Goal: Task Accomplishment & Management: Use online tool/utility

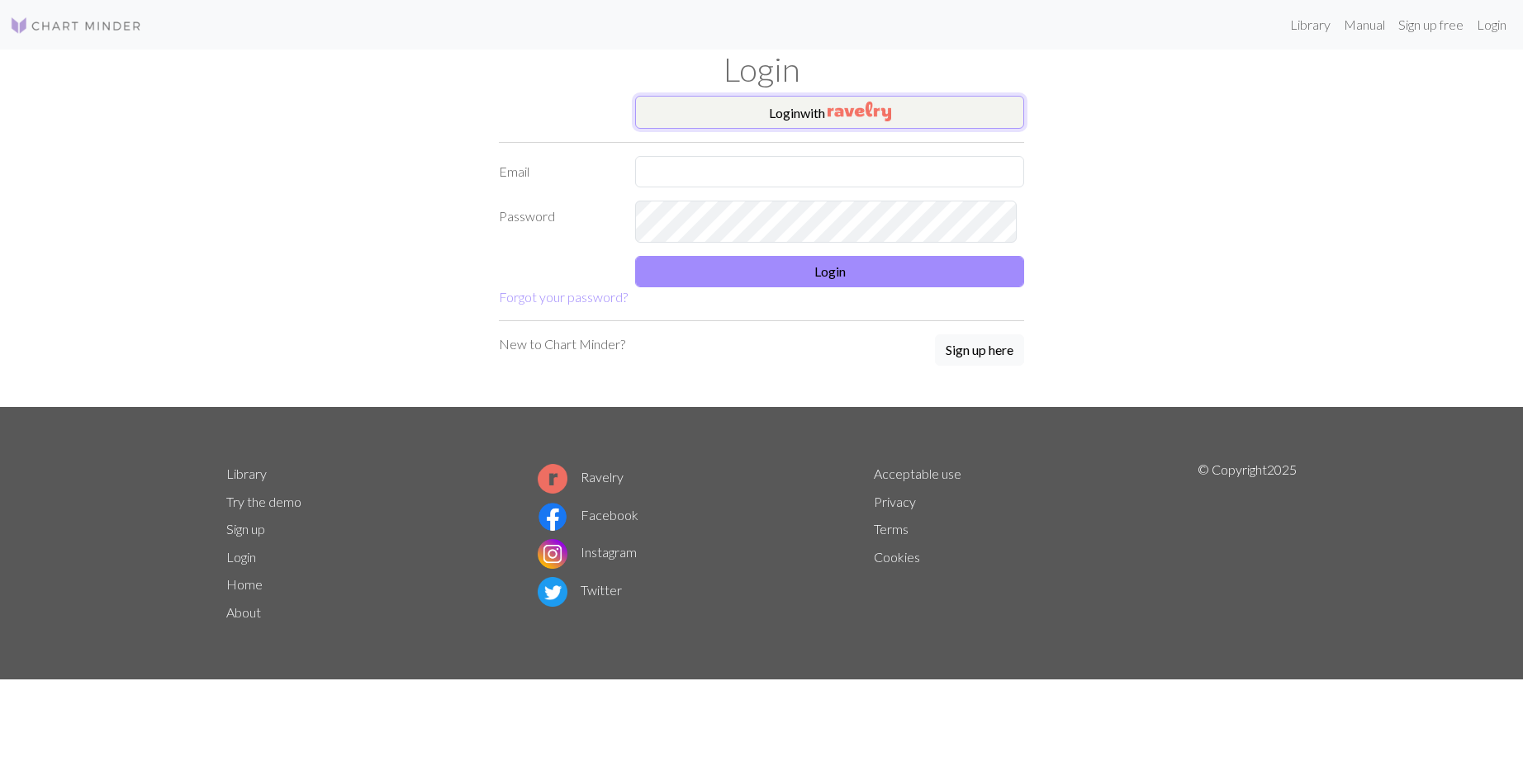
click at [936, 129] on button "Login with" at bounding box center [829, 112] width 389 height 33
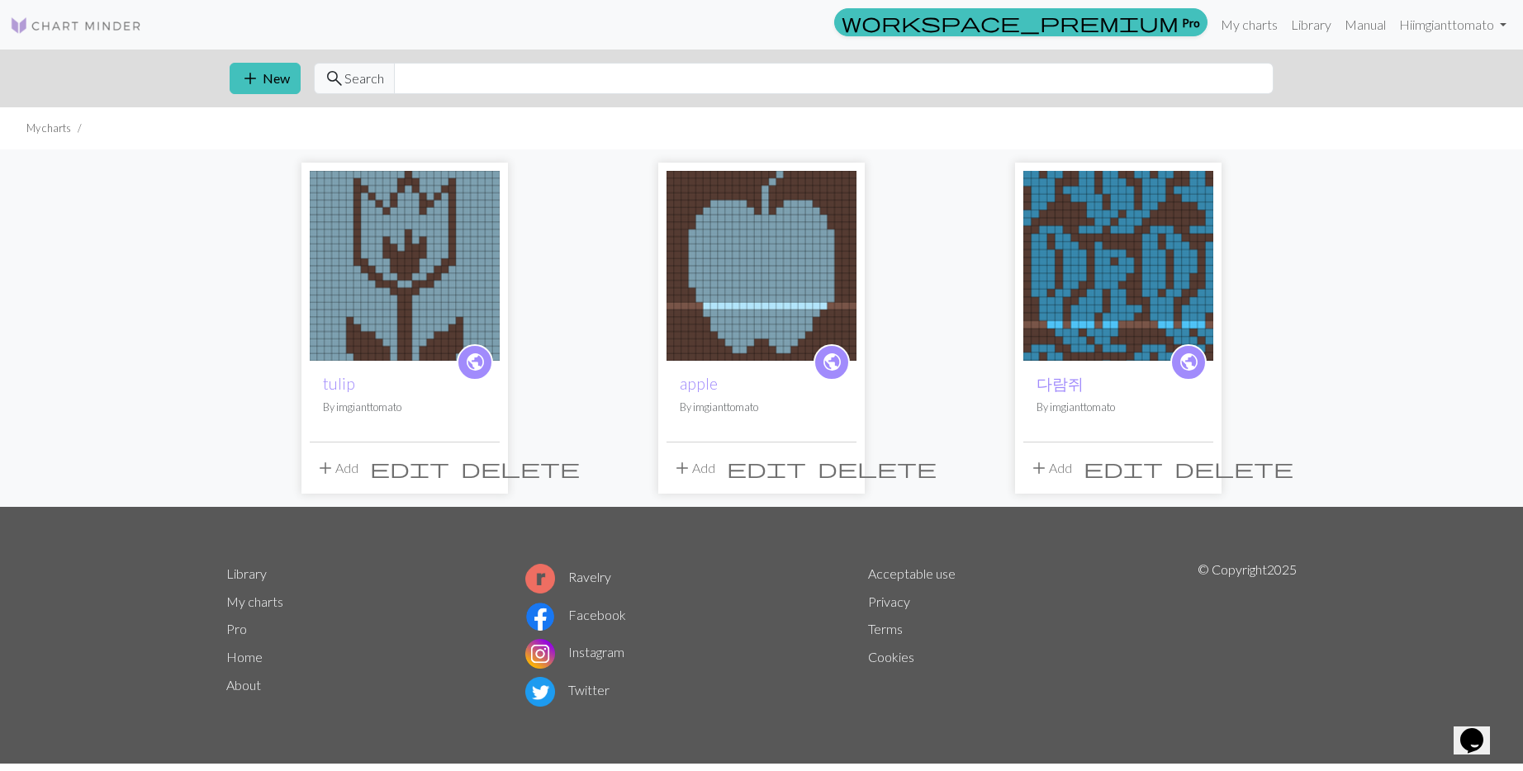
click at [414, 361] on img at bounding box center [405, 266] width 190 height 190
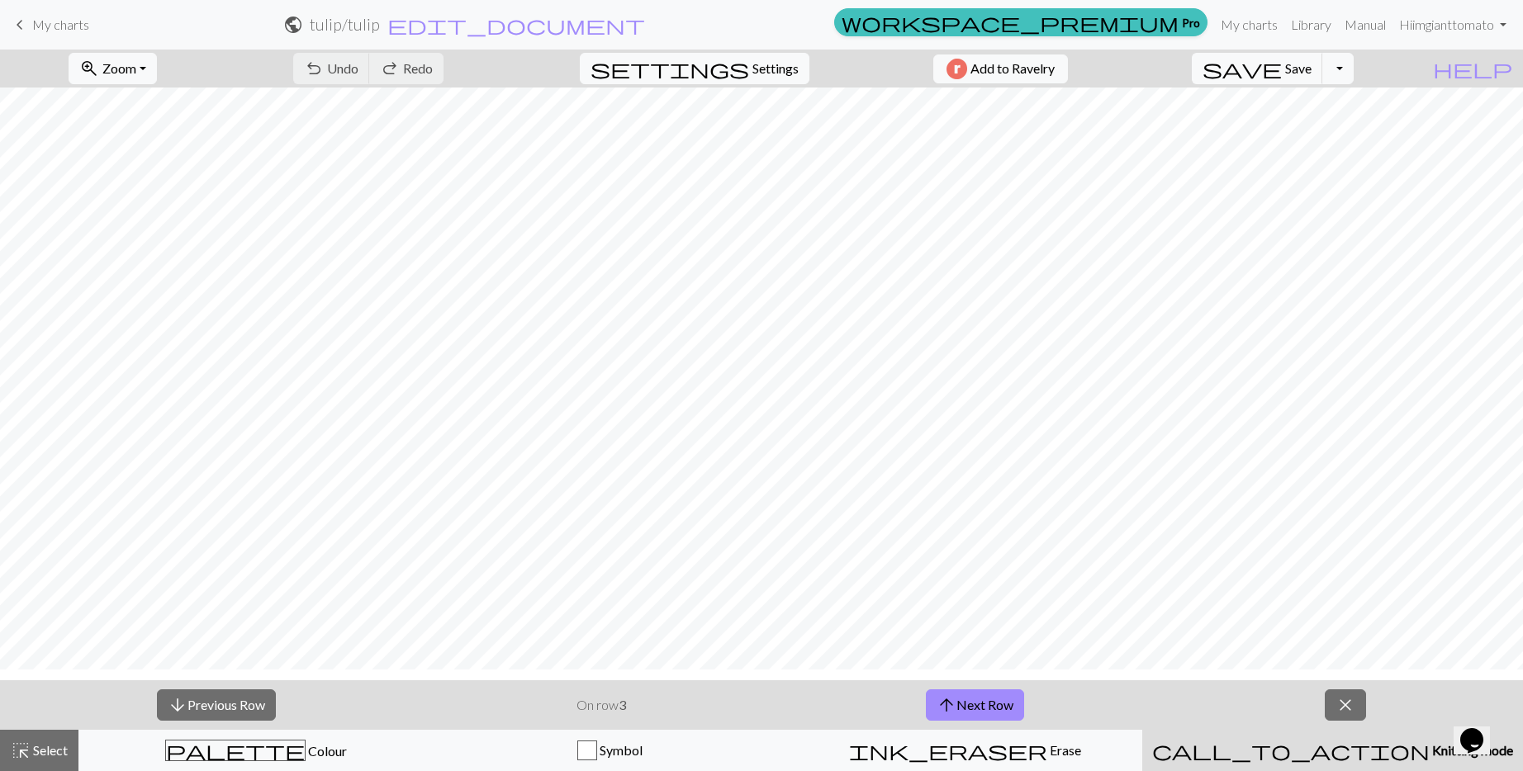
scroll to position [21, 0]
click at [1005, 721] on button "arrow_upward Next Row" at bounding box center [975, 704] width 98 height 31
click at [977, 721] on button "arrow_upward Next Row" at bounding box center [975, 704] width 98 height 31
click at [988, 721] on button "arrow_upward Next Row" at bounding box center [975, 704] width 98 height 31
click at [256, 717] on button "arrow_downward Previous Row" at bounding box center [216, 704] width 119 height 31
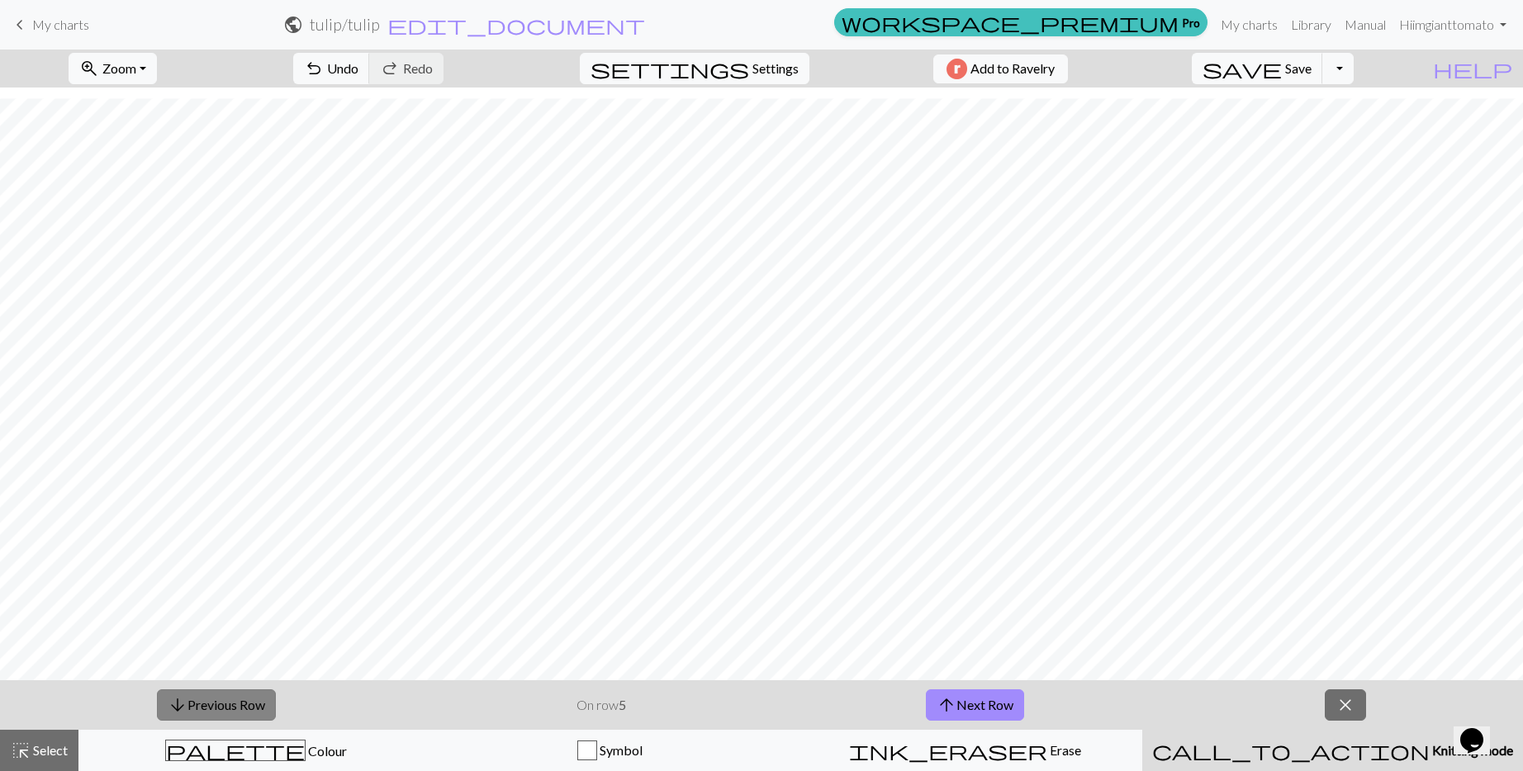
click at [256, 717] on button "arrow_downward Previous Row" at bounding box center [216, 704] width 119 height 31
click at [1003, 712] on button "arrow_upward Next Row" at bounding box center [975, 704] width 98 height 31
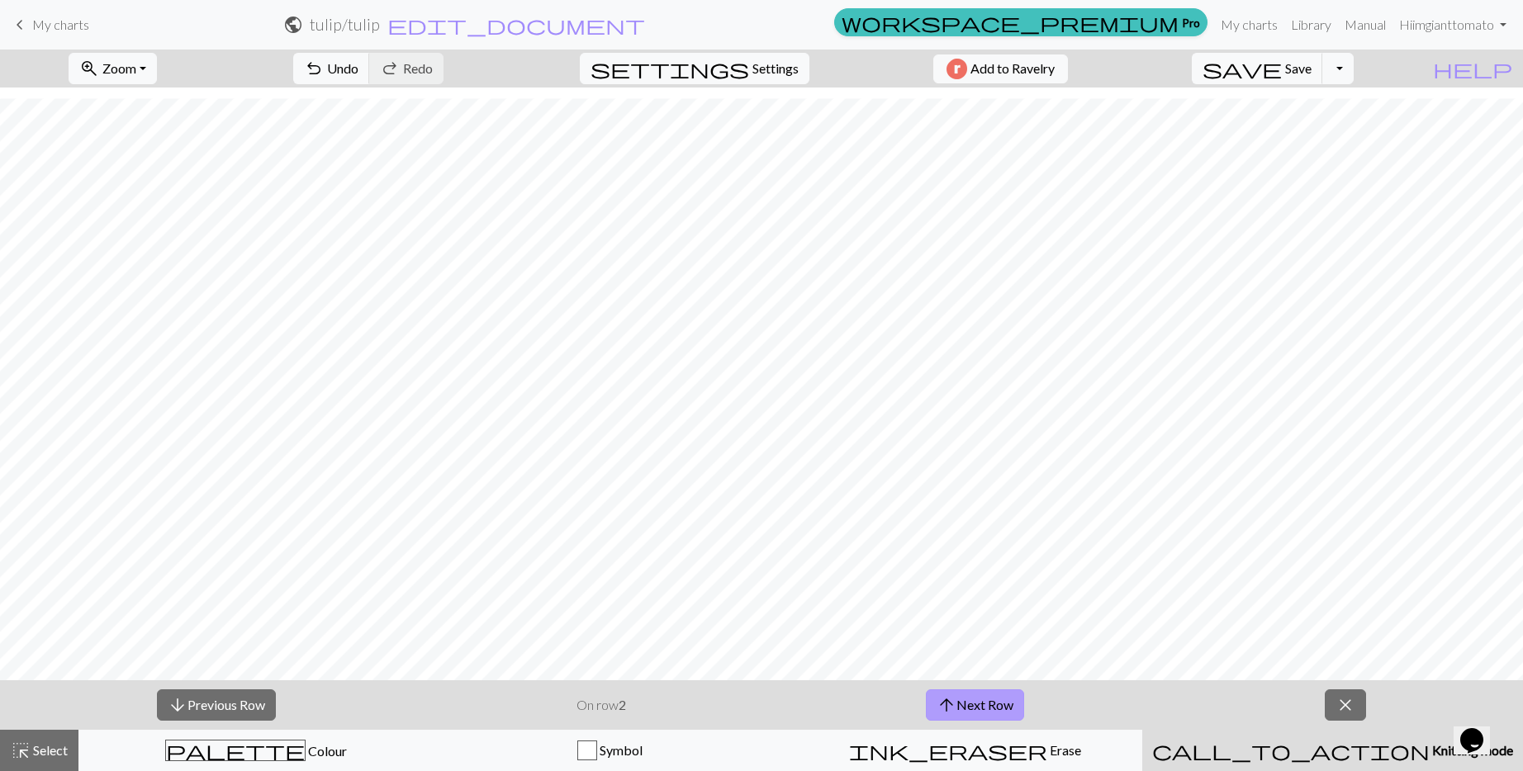
click at [1004, 712] on button "arrow_upward Next Row" at bounding box center [975, 704] width 98 height 31
click at [1015, 708] on button "arrow_upward Next Row" at bounding box center [975, 704] width 98 height 31
click at [1011, 712] on button "arrow_upward Next Row" at bounding box center [975, 704] width 98 height 31
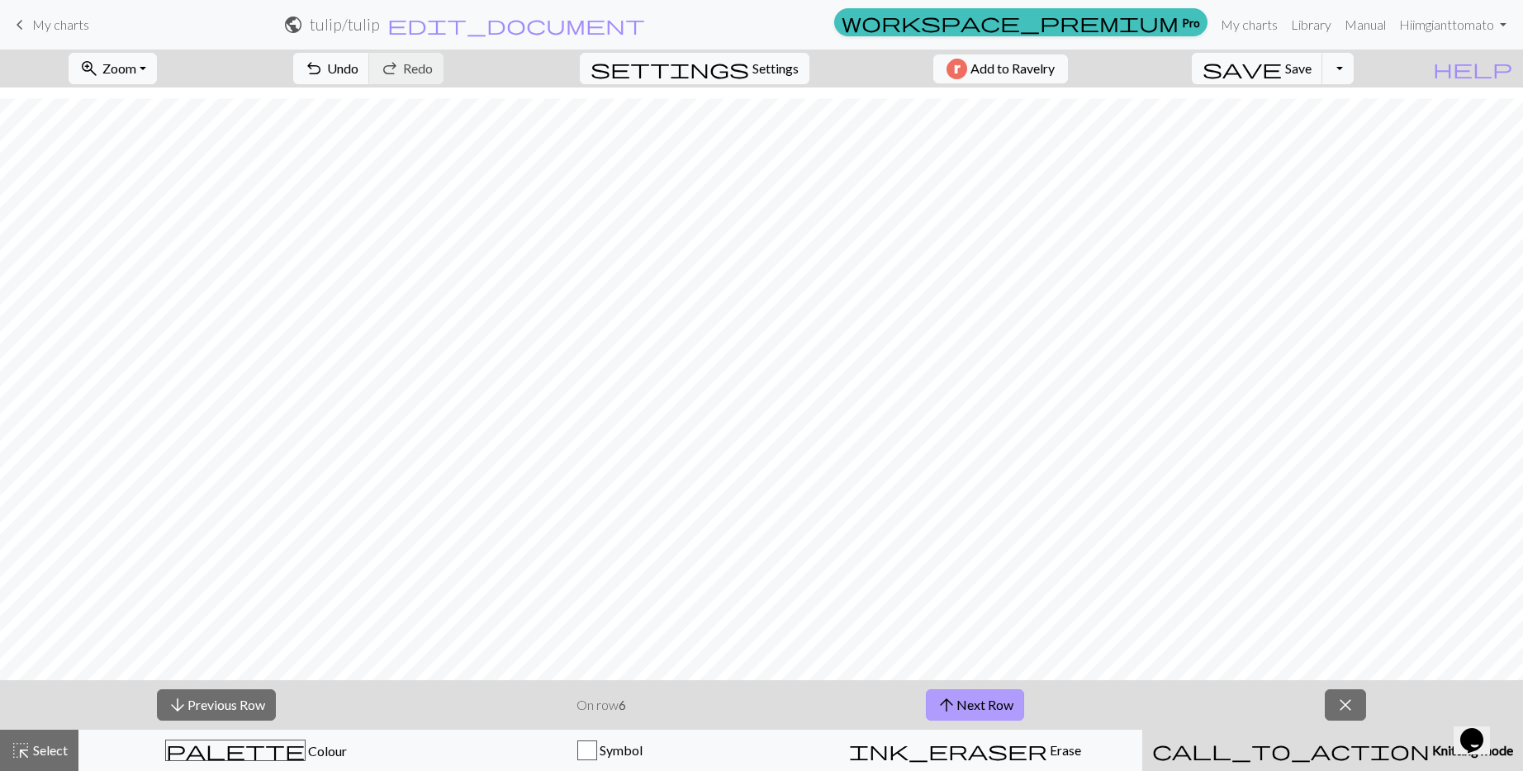
click at [983, 699] on button "arrow_upward Next Row" at bounding box center [975, 704] width 98 height 31
click at [1009, 699] on button "arrow_upward Next Row" at bounding box center [975, 704] width 98 height 31
click at [1008, 703] on button "arrow_upward Next Row" at bounding box center [975, 704] width 98 height 31
click at [1008, 703] on button "arrow_upward Next Row" at bounding box center [978, 704] width 98 height 31
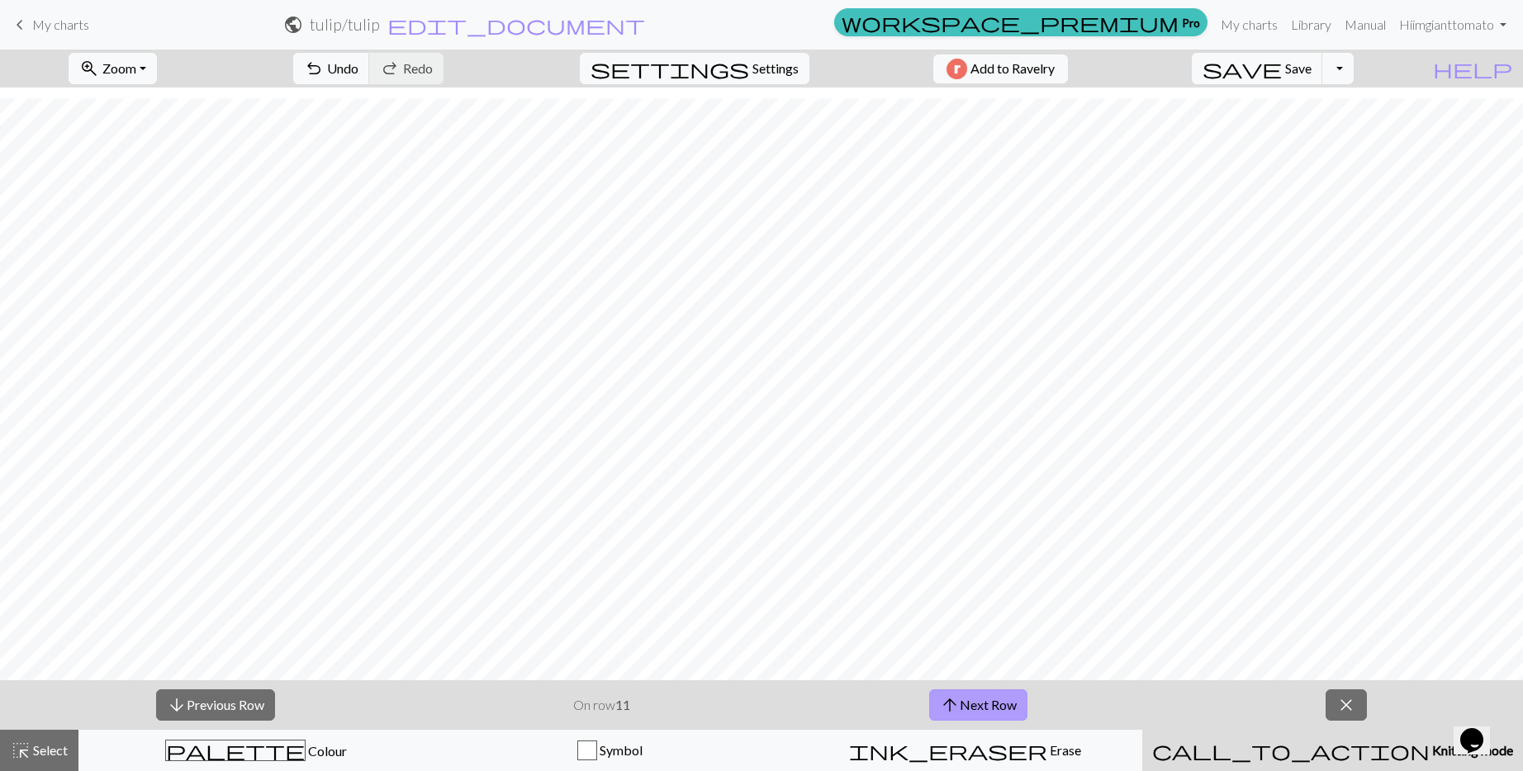
click at [1006, 701] on button "arrow_upward Next Row" at bounding box center [978, 704] width 98 height 31
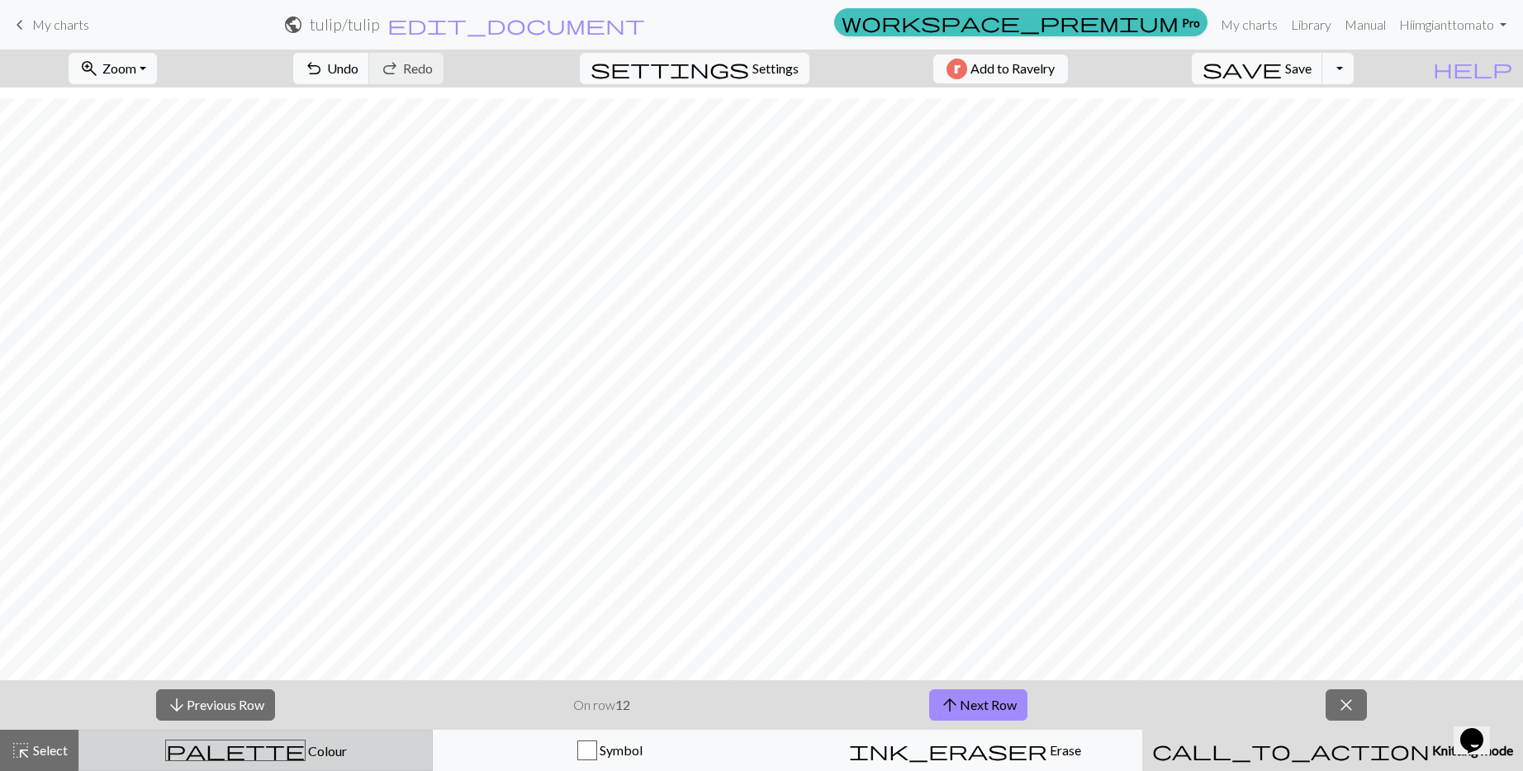
click at [251, 751] on span "palette" at bounding box center [235, 750] width 139 height 23
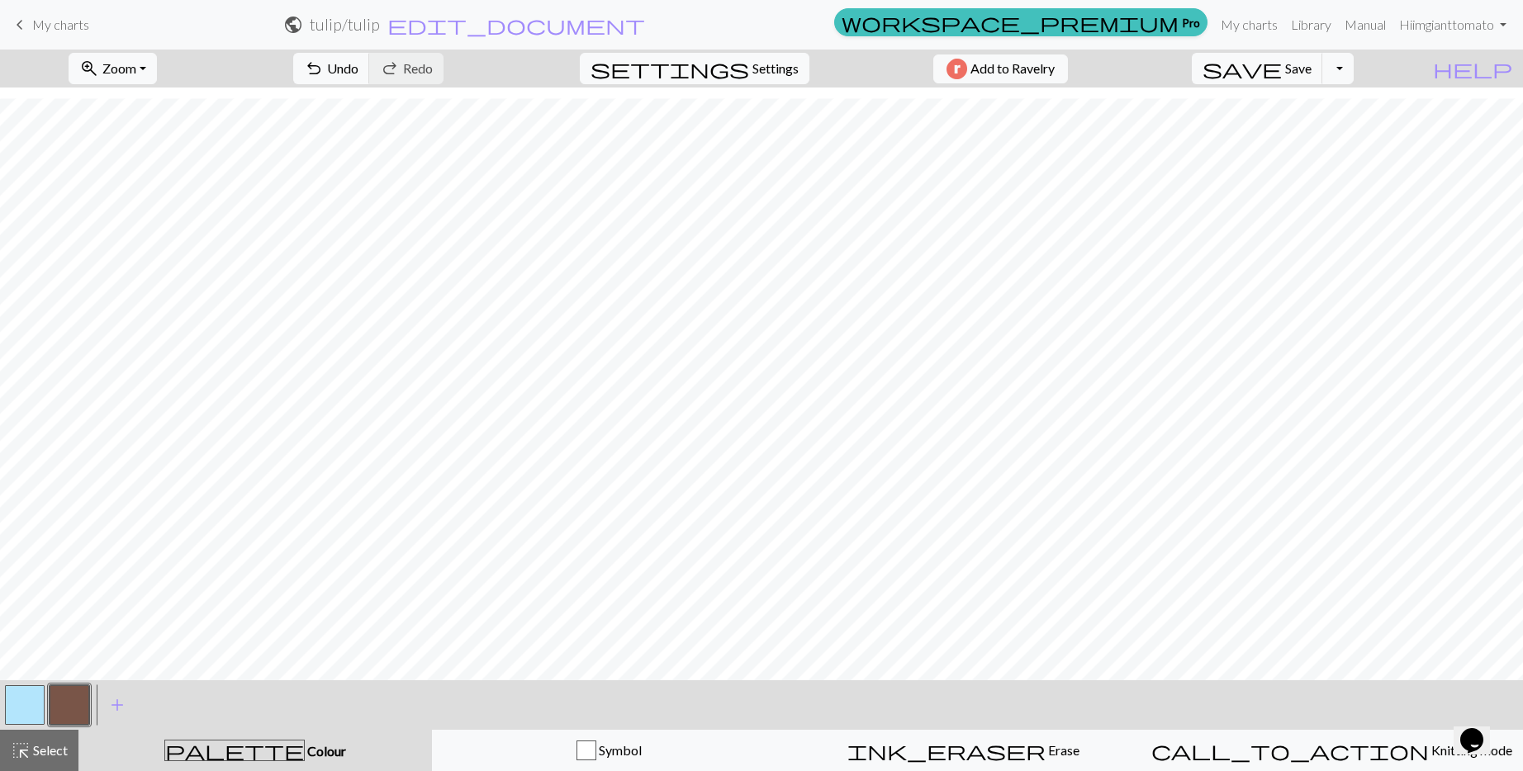
click at [26, 712] on button "button" at bounding box center [25, 705] width 40 height 40
click at [50, 708] on button "button" at bounding box center [70, 705] width 40 height 40
click at [16, 712] on button "button" at bounding box center [25, 705] width 40 height 40
drag, startPoint x: 83, startPoint y: 713, endPoint x: 113, endPoint y: 694, distance: 35.3
click at [84, 710] on button "button" at bounding box center [70, 705] width 40 height 40
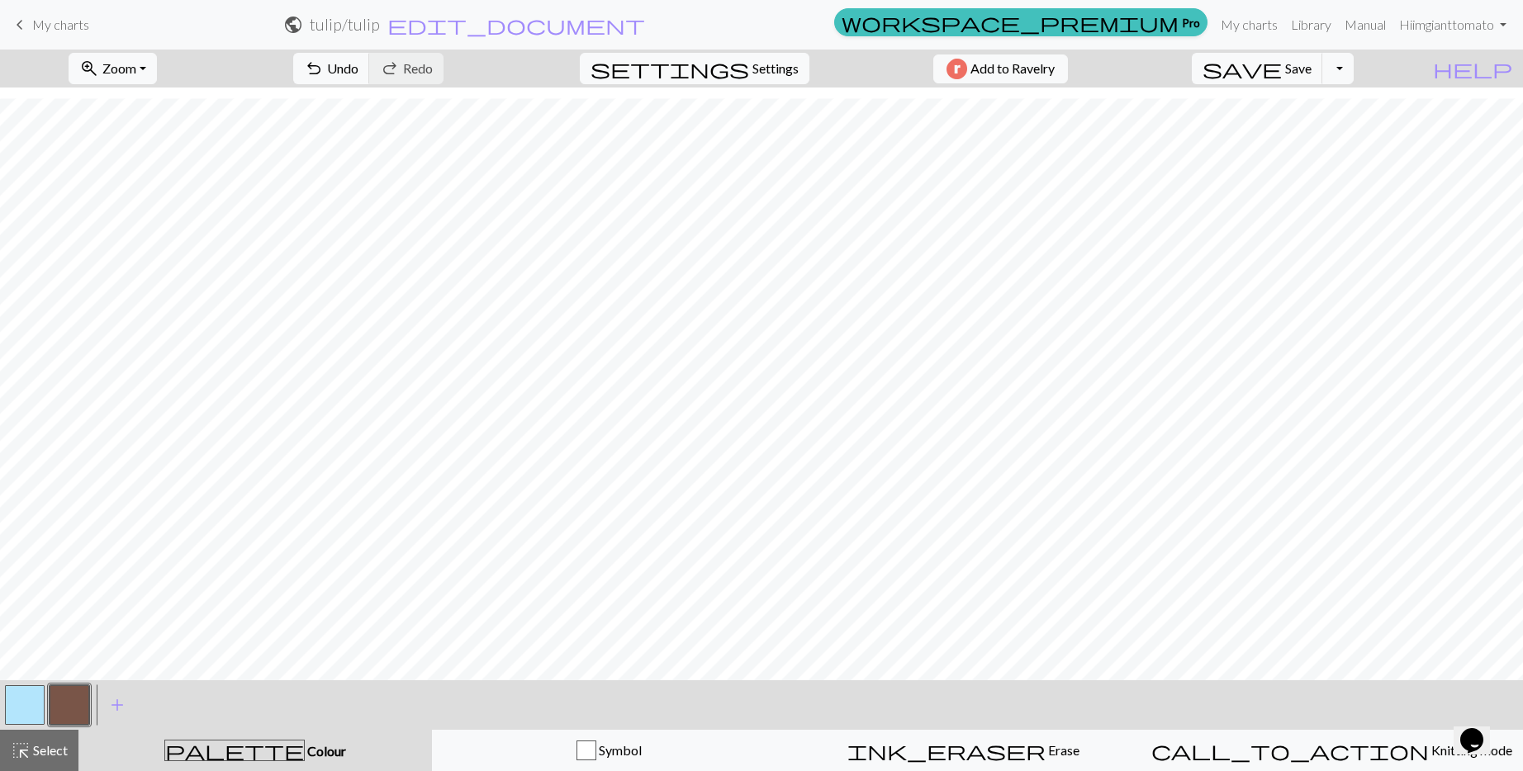
drag, startPoint x: 34, startPoint y: 708, endPoint x: 69, endPoint y: 691, distance: 39.2
click at [34, 708] on button "button" at bounding box center [25, 705] width 40 height 40
click at [57, 708] on button "button" at bounding box center [70, 705] width 40 height 40
click at [9, 710] on button "button" at bounding box center [25, 705] width 40 height 40
click at [59, 704] on button "button" at bounding box center [70, 705] width 40 height 40
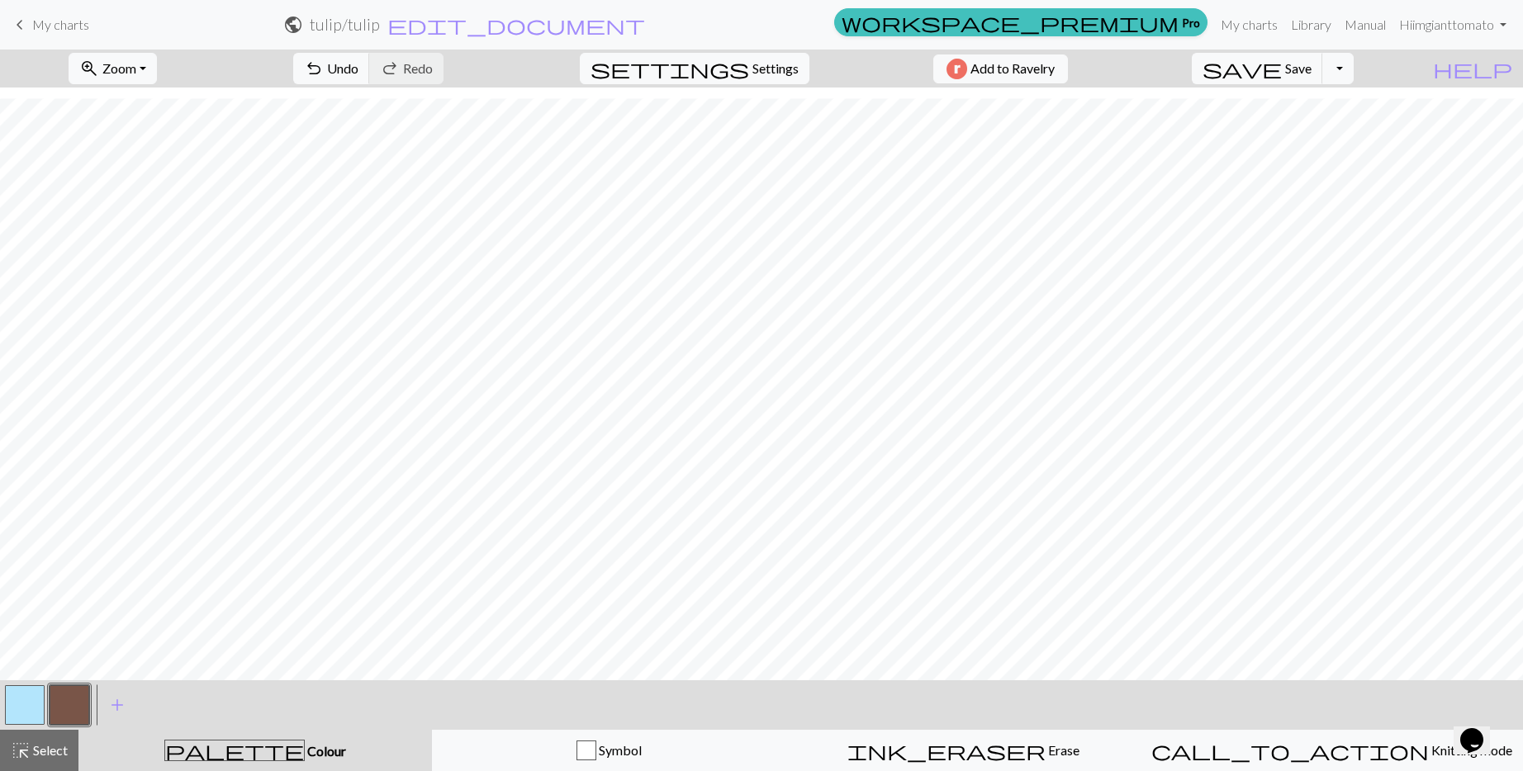
click at [36, 703] on button "button" at bounding box center [25, 705] width 40 height 40
drag, startPoint x: 51, startPoint y: 708, endPoint x: 74, endPoint y: 696, distance: 26.2
click at [51, 708] on button "button" at bounding box center [70, 705] width 40 height 40
drag, startPoint x: 26, startPoint y: 704, endPoint x: 50, endPoint y: 693, distance: 27.3
click at [26, 704] on button "button" at bounding box center [25, 705] width 40 height 40
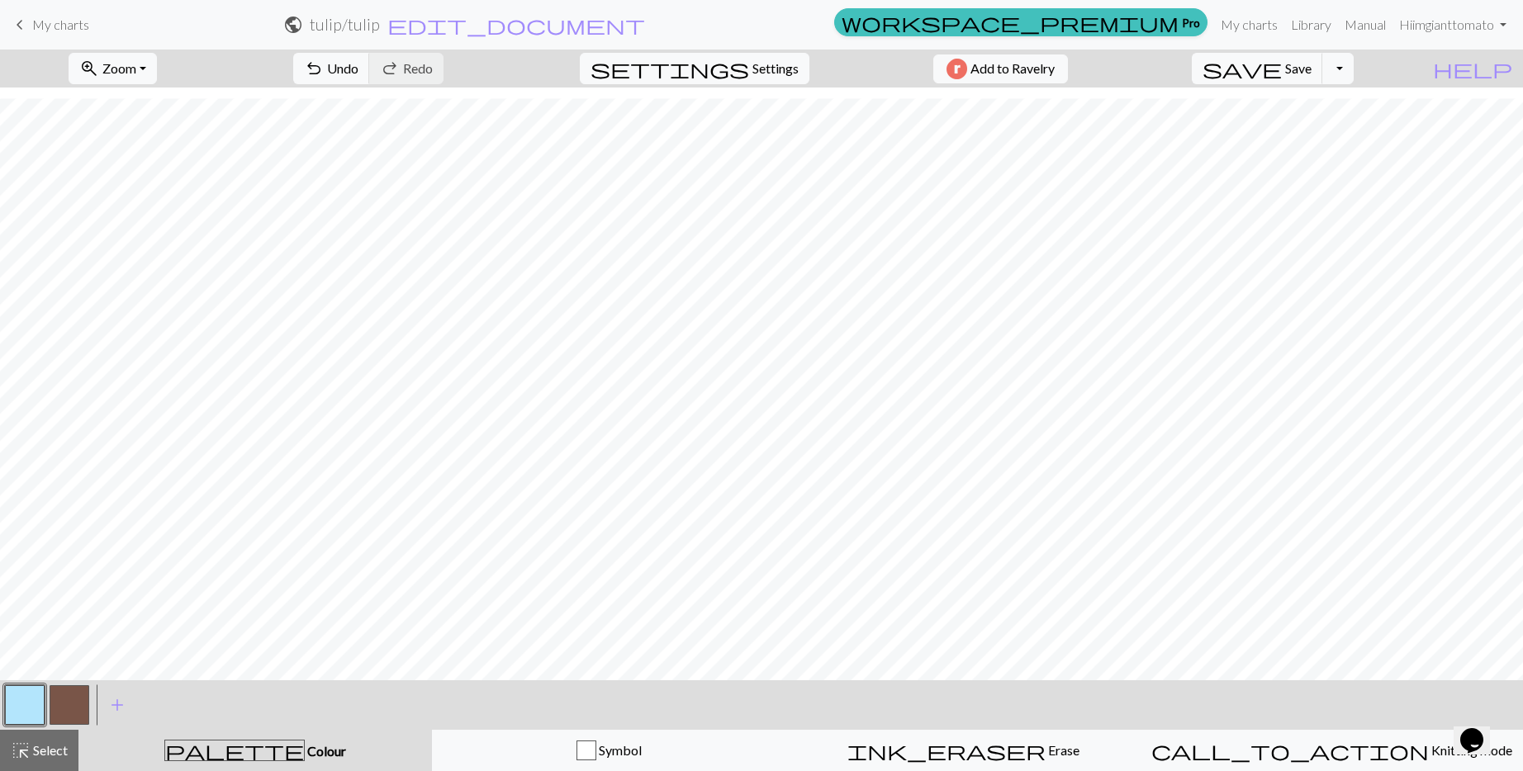
drag, startPoint x: 70, startPoint y: 704, endPoint x: 82, endPoint y: 696, distance: 14.2
click at [70, 704] on button "button" at bounding box center [70, 705] width 40 height 40
drag, startPoint x: 31, startPoint y: 711, endPoint x: 62, endPoint y: 696, distance: 34.7
click at [32, 709] on button "button" at bounding box center [25, 705] width 40 height 40
drag, startPoint x: 72, startPoint y: 695, endPoint x: 92, endPoint y: 685, distance: 22.9
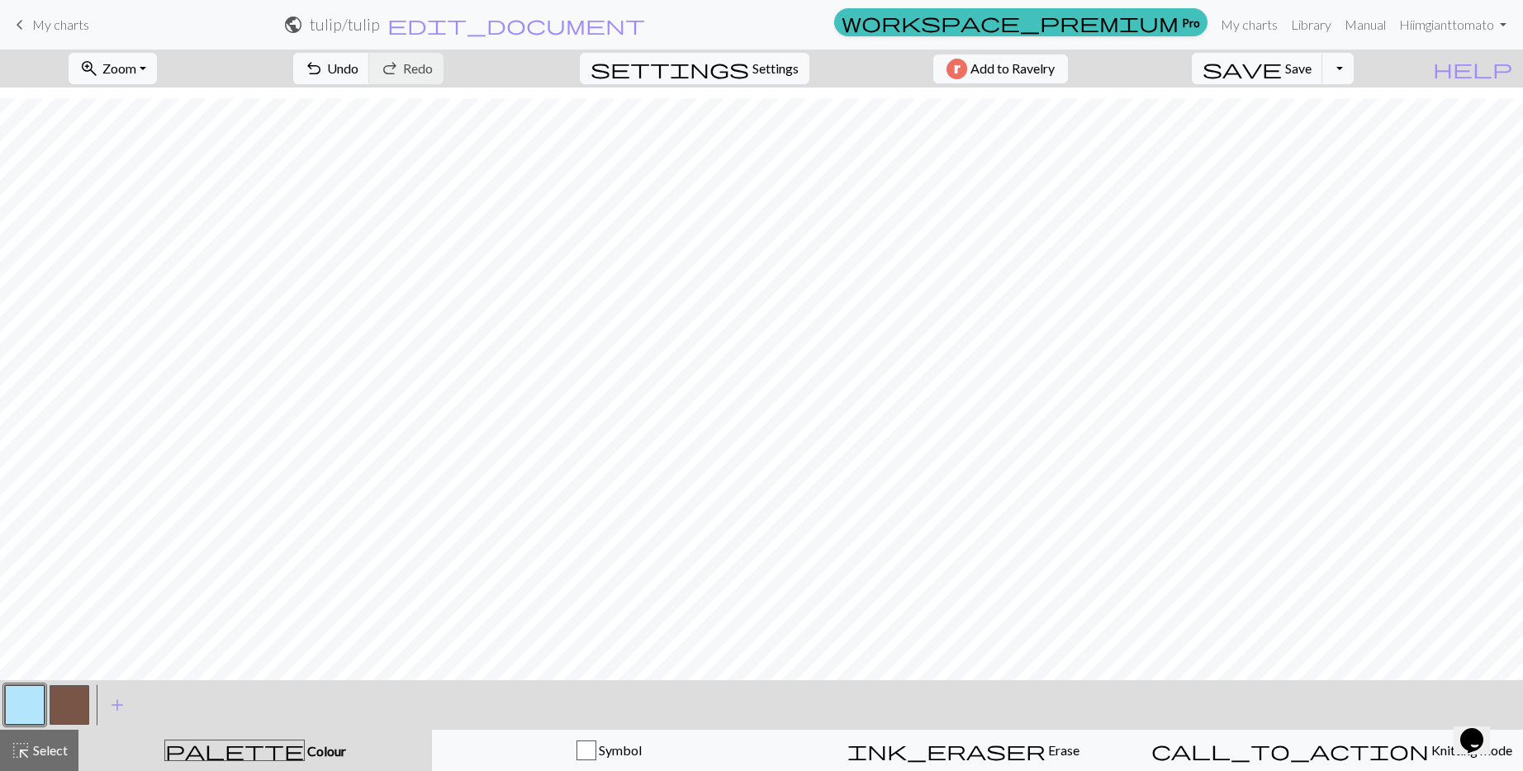
click at [76, 693] on button "button" at bounding box center [70, 705] width 40 height 40
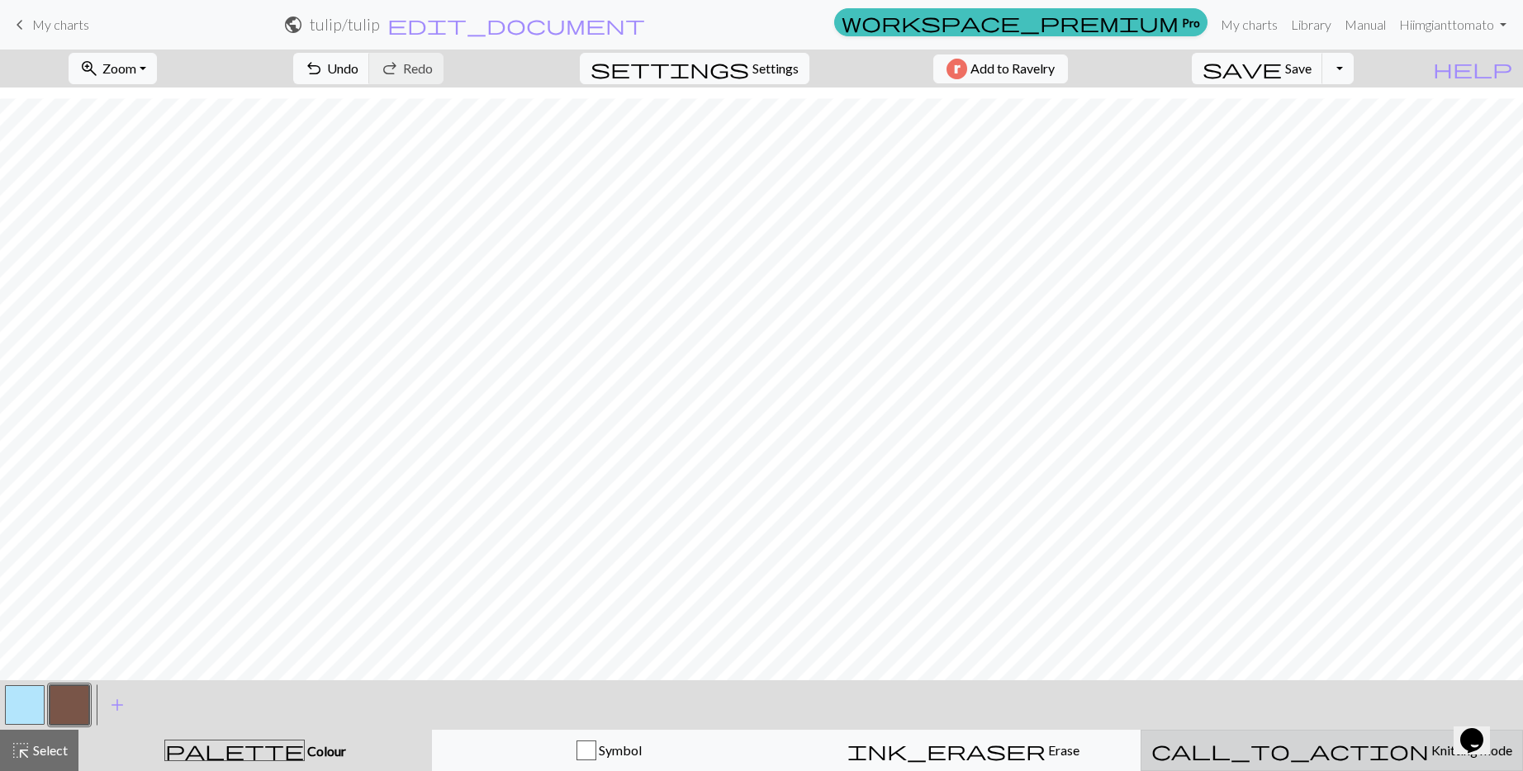
click at [1286, 762] on span "call_to_action" at bounding box center [1289, 750] width 277 height 23
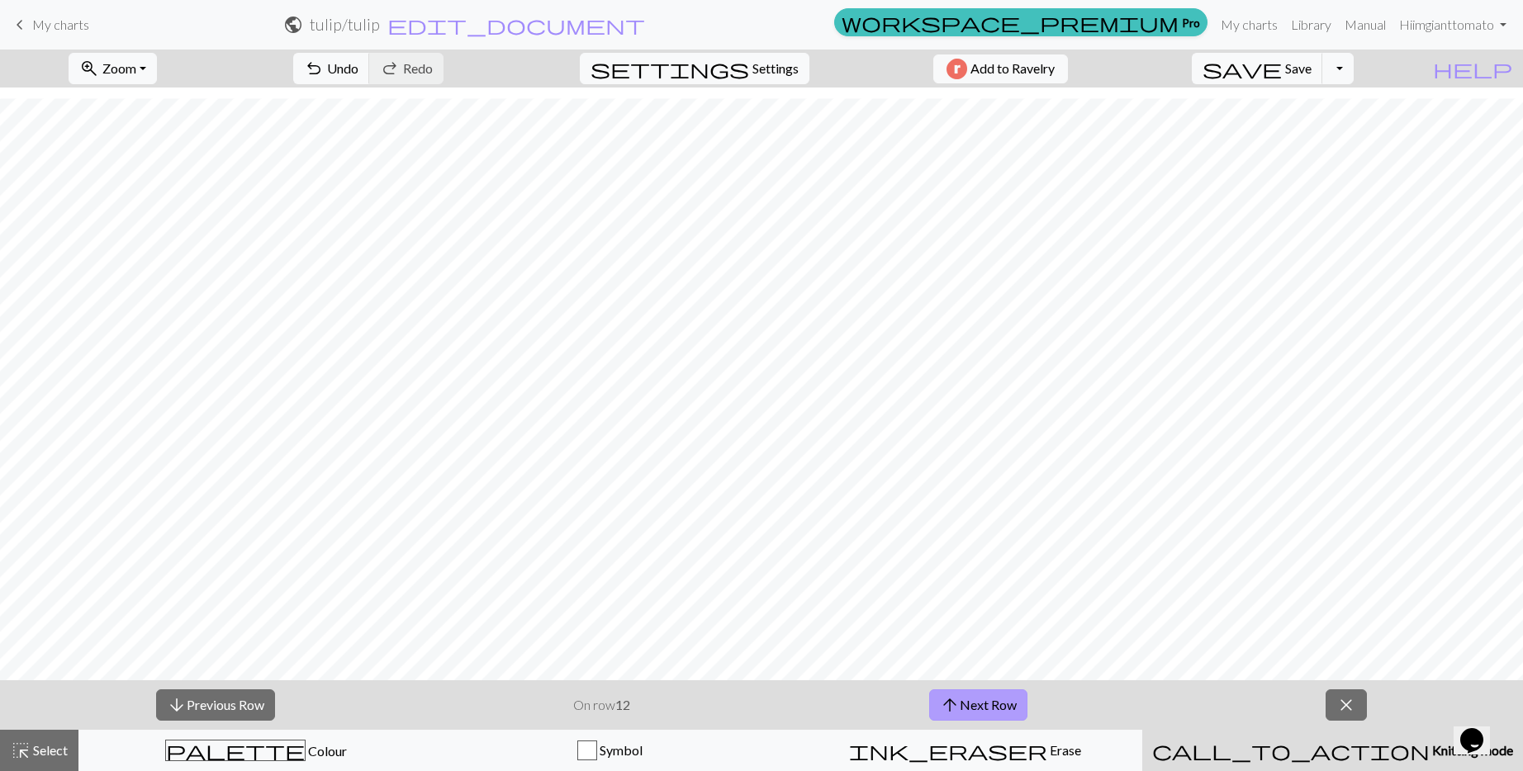
click at [997, 712] on button "arrow_upward Next Row" at bounding box center [978, 704] width 98 height 31
click at [997, 713] on button "arrow_upward Next Row" at bounding box center [978, 704] width 98 height 31
click at [981, 710] on button "arrow_upward Next Row" at bounding box center [978, 704] width 98 height 31
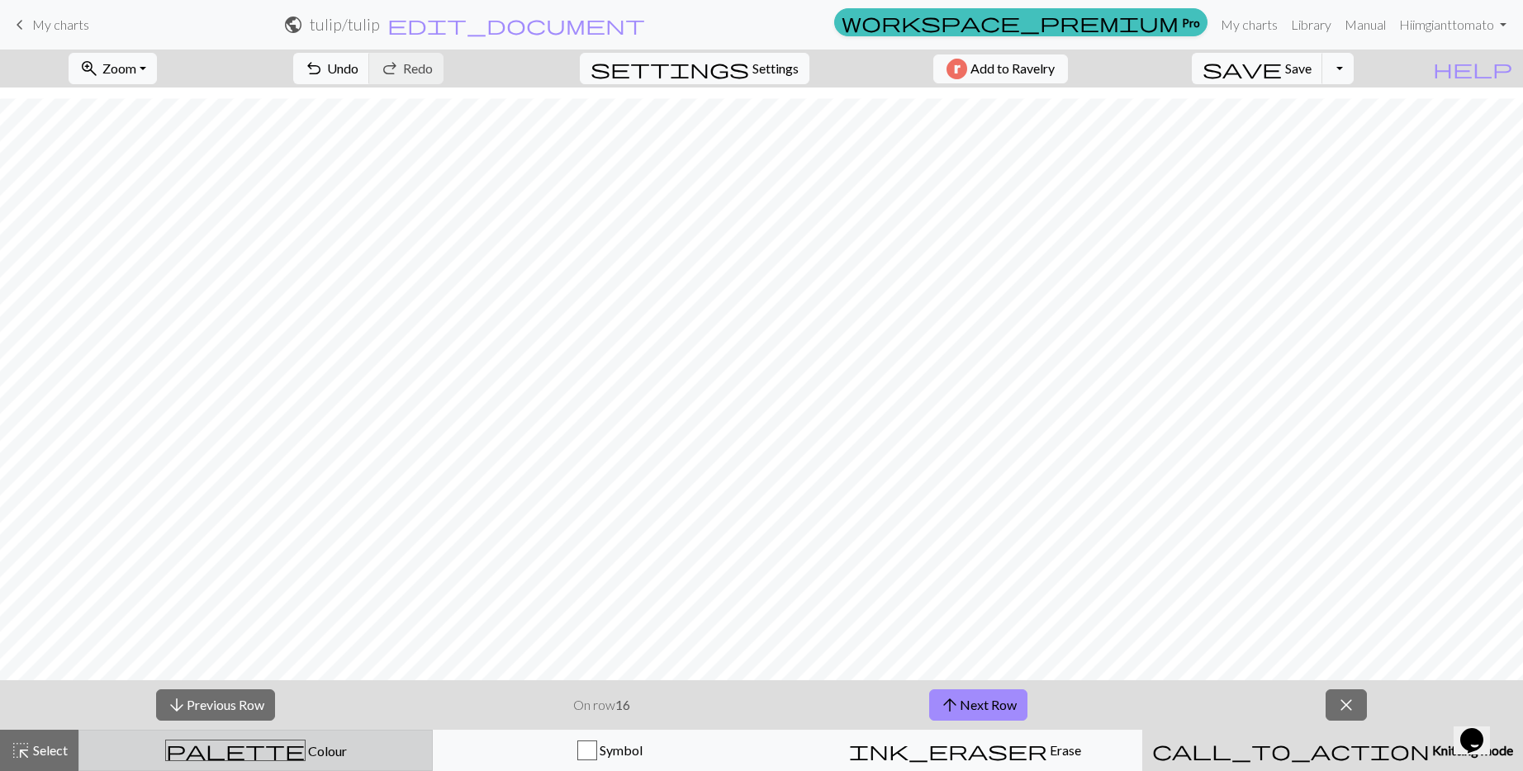
click at [238, 753] on div "palette Colour Colour" at bounding box center [255, 750] width 333 height 21
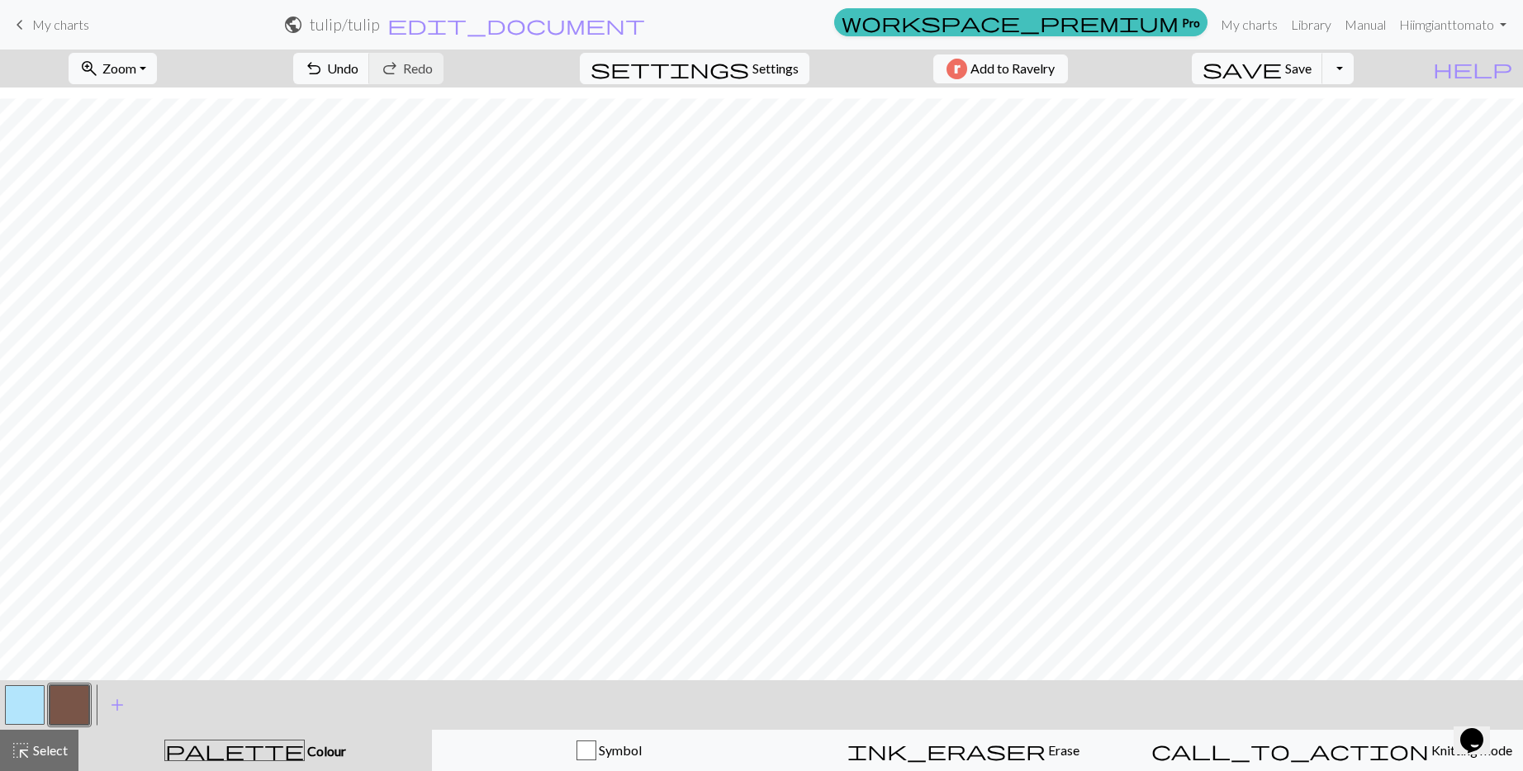
click at [8, 699] on button "button" at bounding box center [25, 705] width 40 height 40
click at [12, 706] on button "button" at bounding box center [25, 705] width 40 height 40
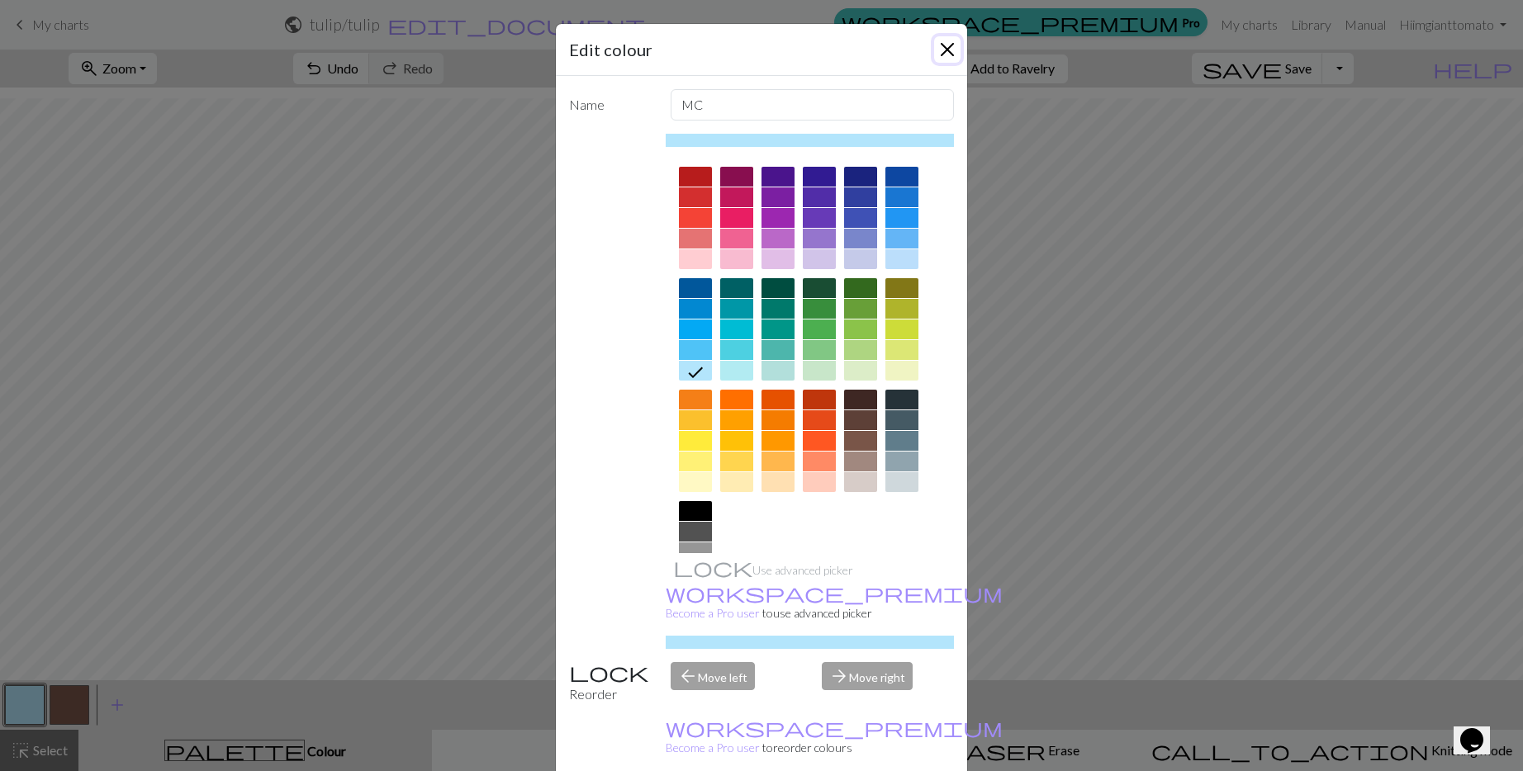
click at [940, 63] on button "Close" at bounding box center [947, 49] width 26 height 26
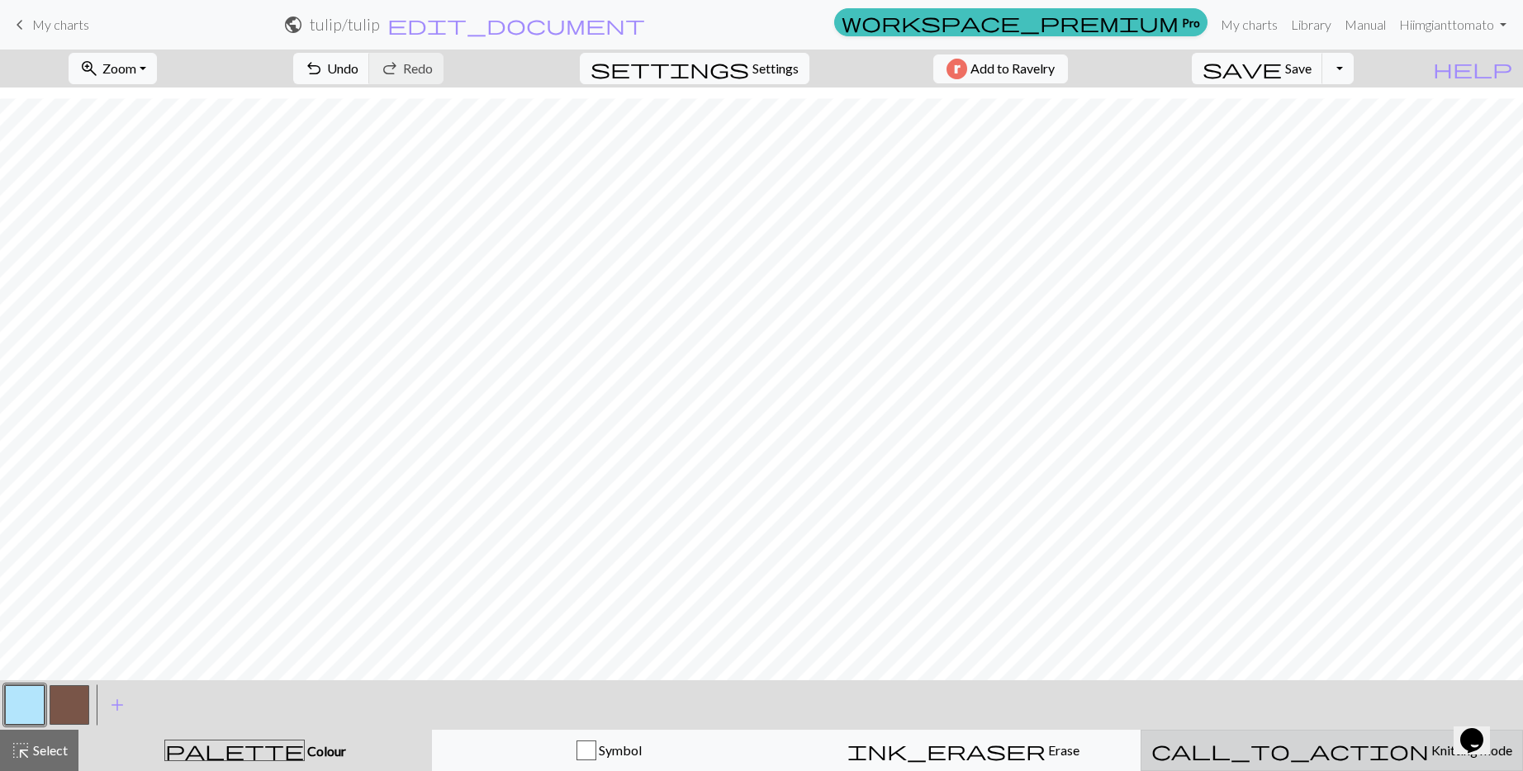
click at [1263, 760] on div "call_to_action Knitting mode Knitting mode" at bounding box center [1331, 751] width 361 height 20
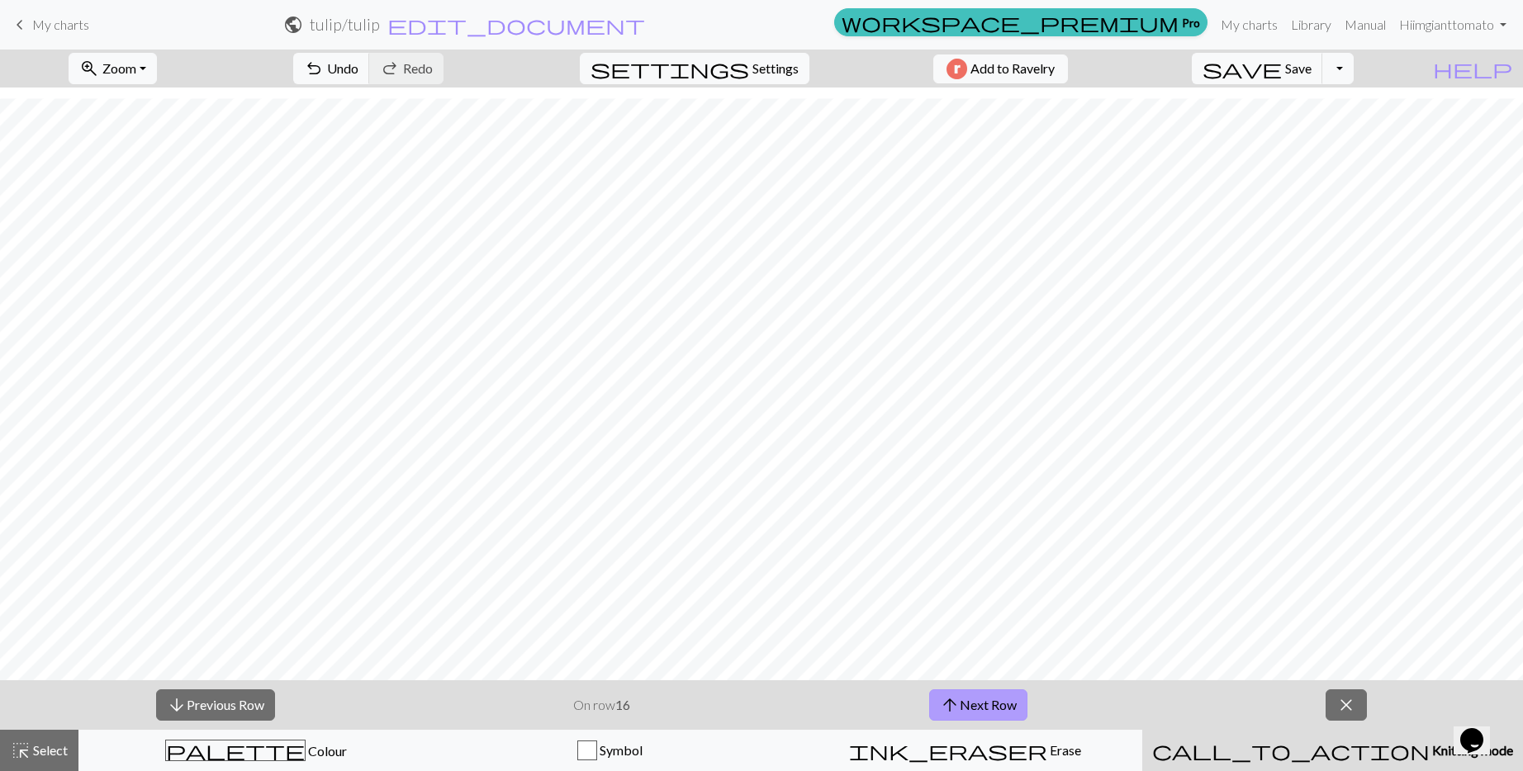
click at [1023, 714] on button "arrow_upward Next Row" at bounding box center [978, 704] width 98 height 31
click at [995, 708] on button "arrow_upward Next Row" at bounding box center [978, 704] width 98 height 31
click at [1281, 80] on span "save" at bounding box center [1241, 68] width 79 height 23
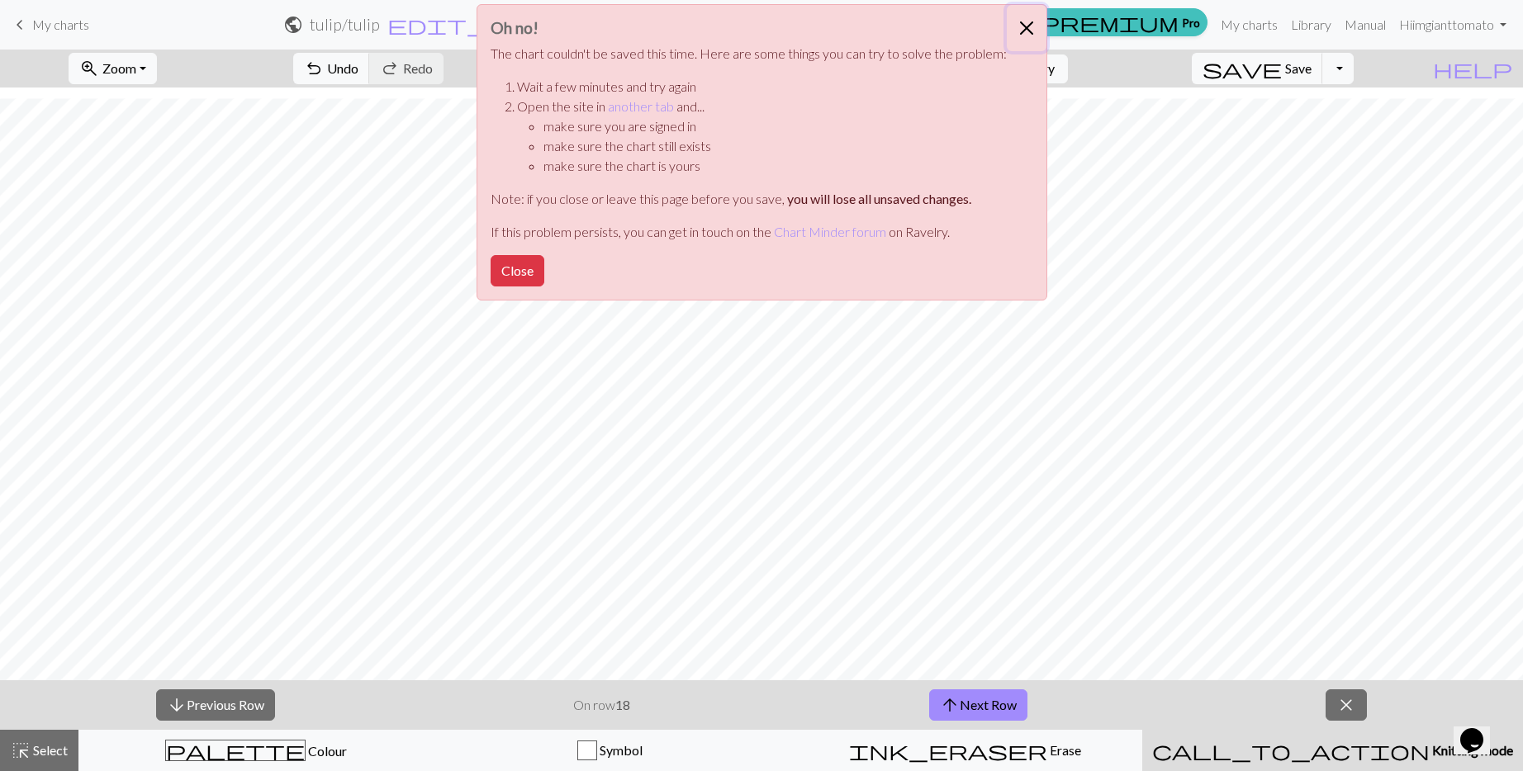
click at [1046, 37] on button "Close" at bounding box center [1027, 28] width 40 height 46
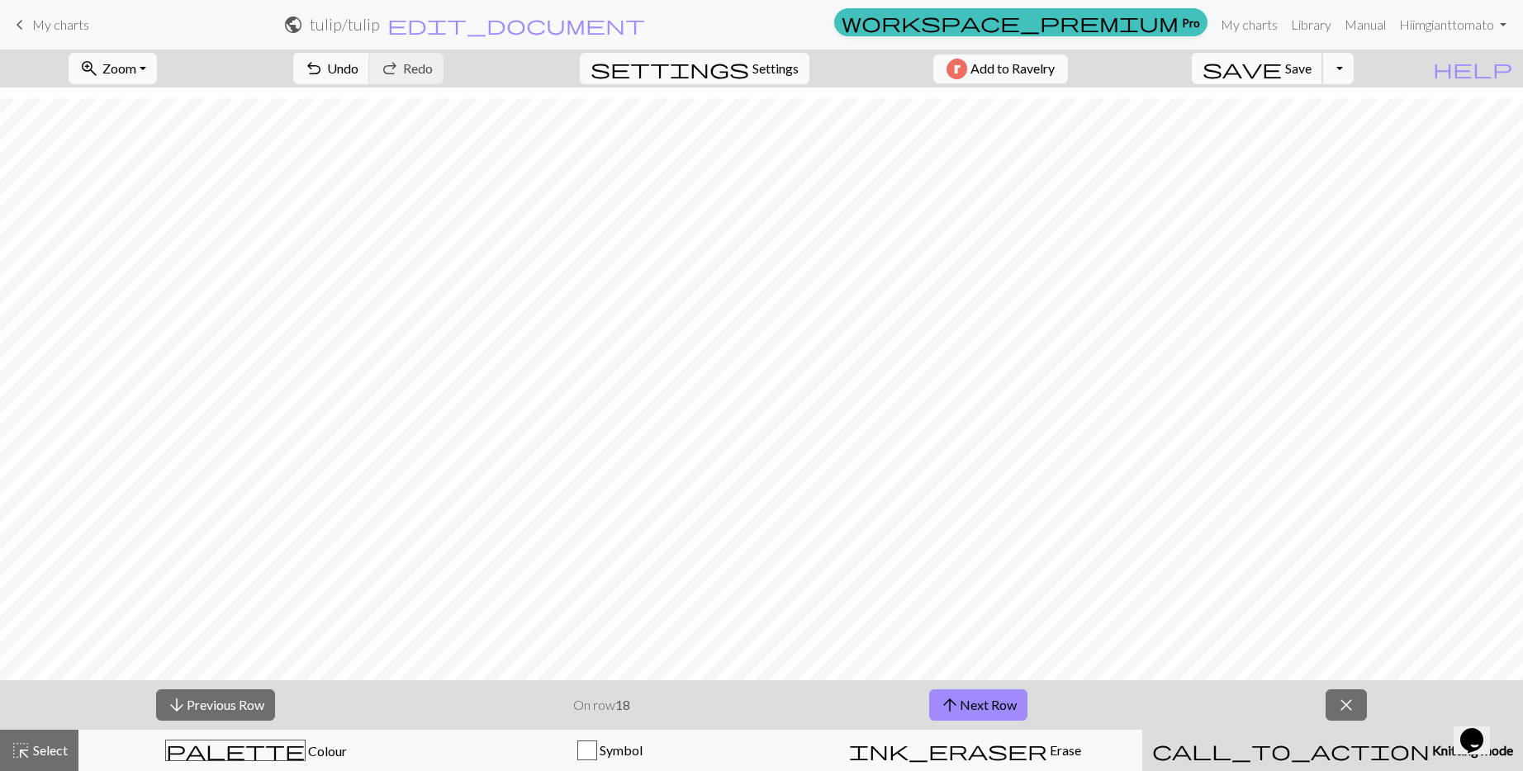
click at [1281, 80] on span "save" at bounding box center [1241, 68] width 79 height 23
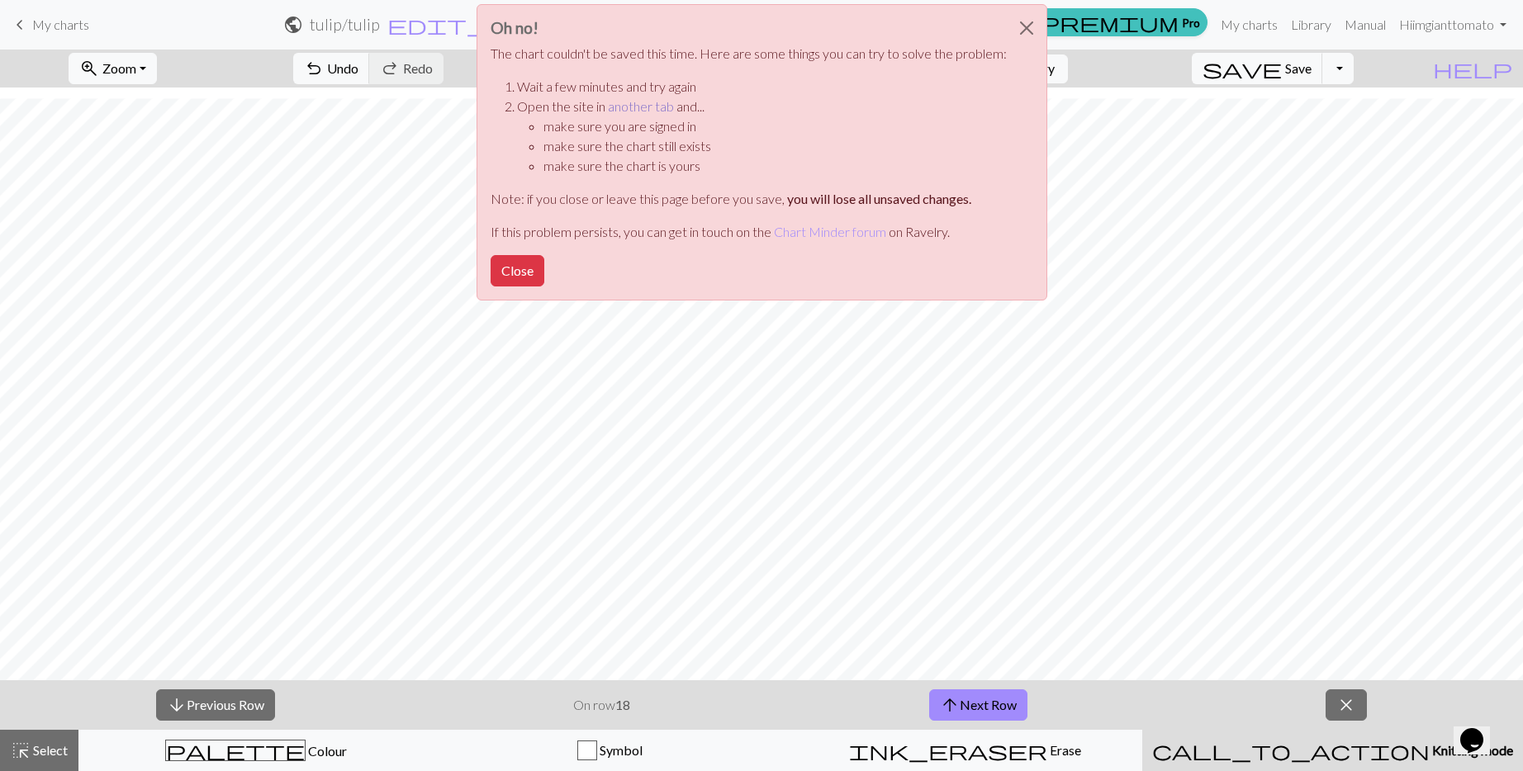
click at [608, 114] on link "another tab" at bounding box center [641, 106] width 66 height 16
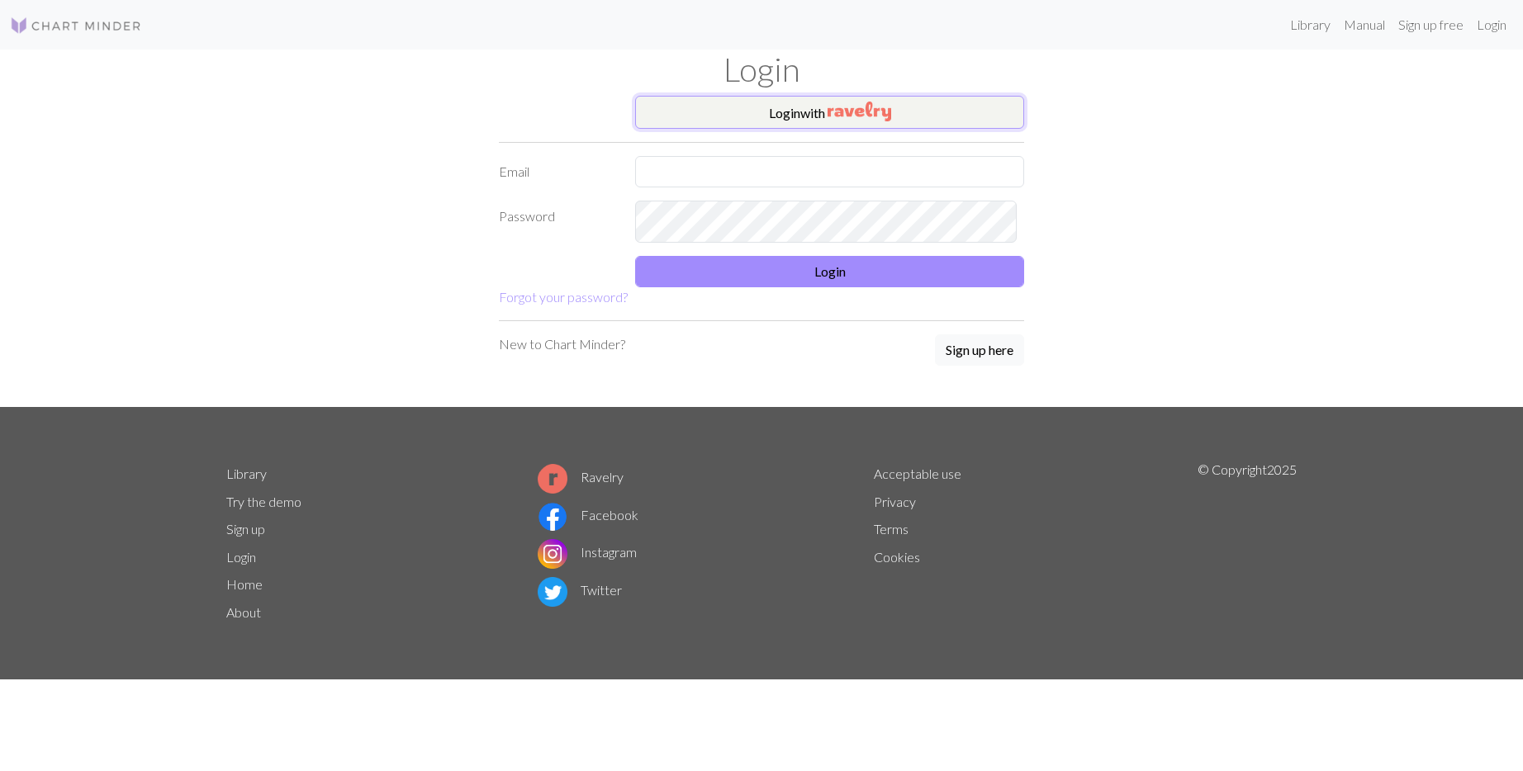
click at [880, 121] on img "button" at bounding box center [859, 112] width 64 height 20
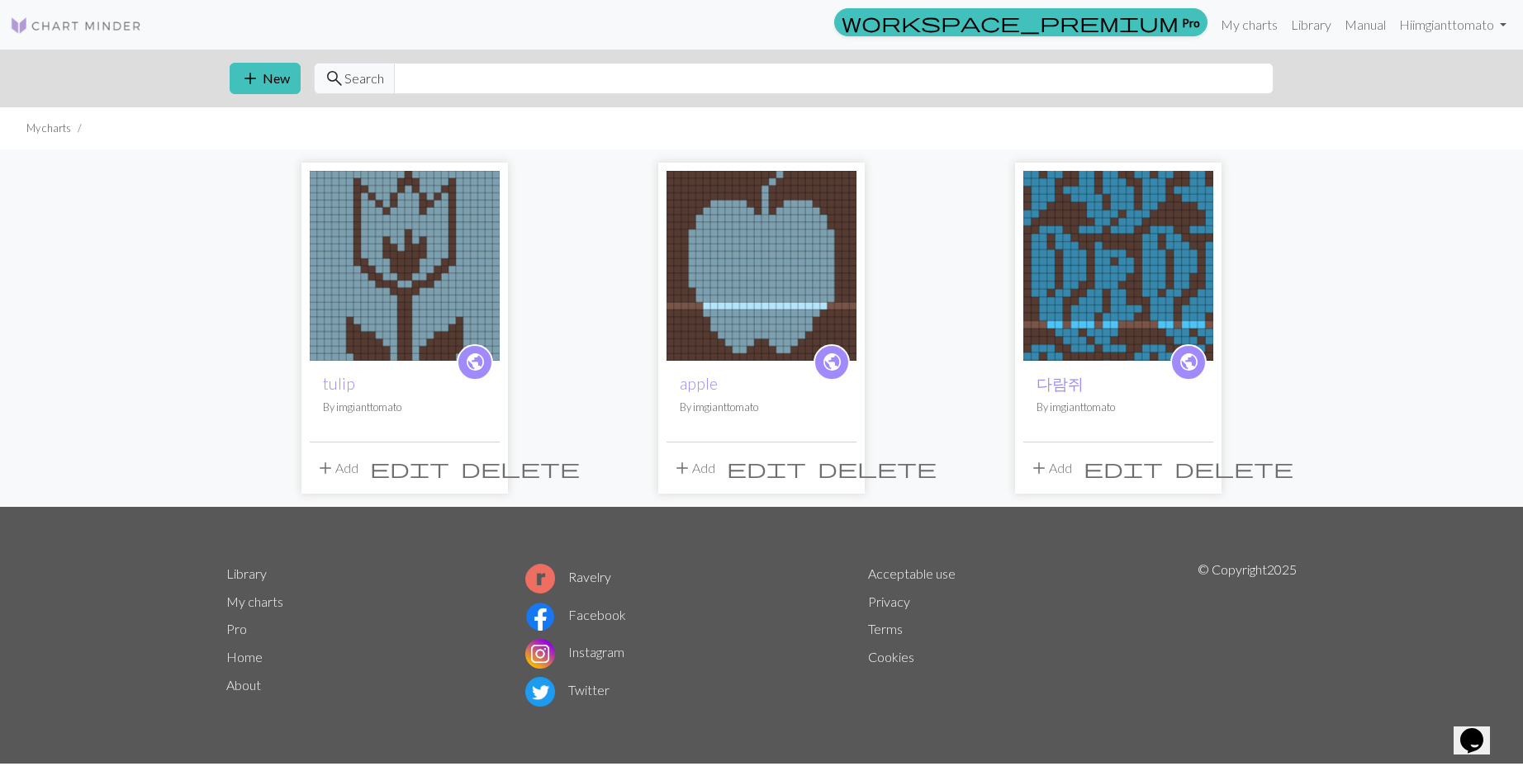
click at [455, 322] on img at bounding box center [405, 266] width 190 height 190
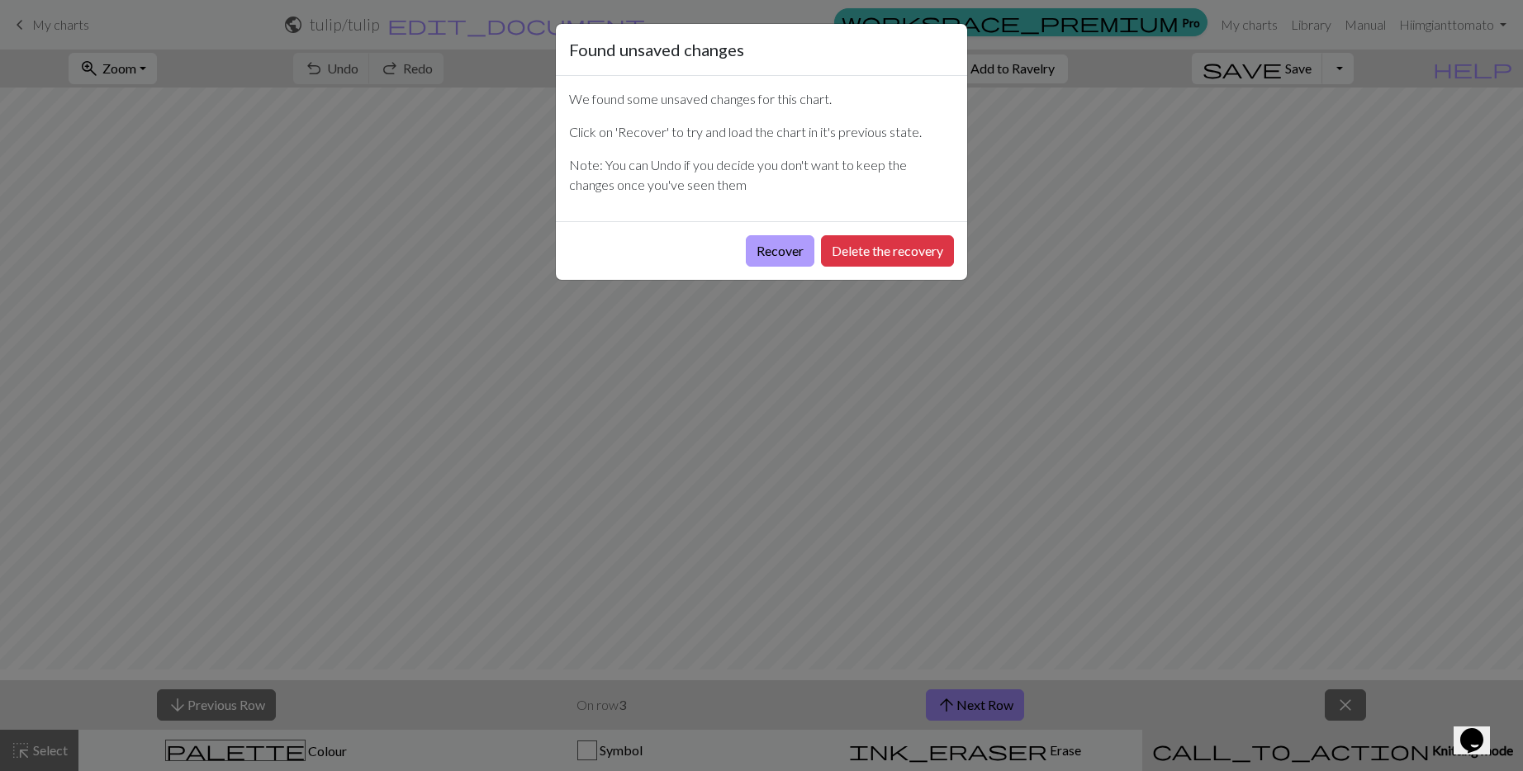
click at [746, 267] on button "Recover" at bounding box center [780, 250] width 69 height 31
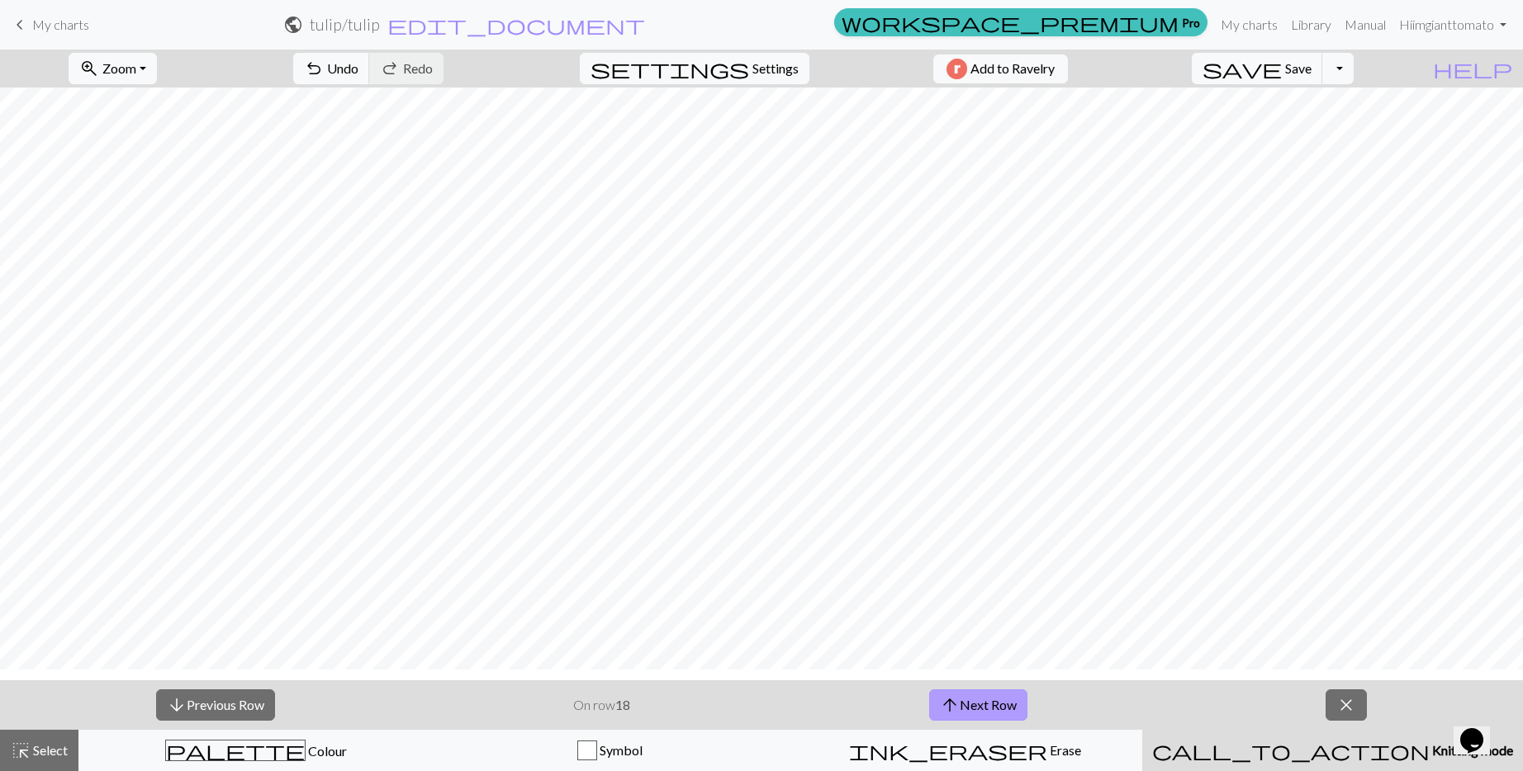
click at [1025, 717] on button "arrow_upward Next Row" at bounding box center [978, 704] width 98 height 31
click at [1281, 80] on span "save" at bounding box center [1241, 68] width 79 height 23
click at [1311, 76] on span "Save" at bounding box center [1298, 68] width 26 height 16
